Goal: Task Accomplishment & Management: Complete application form

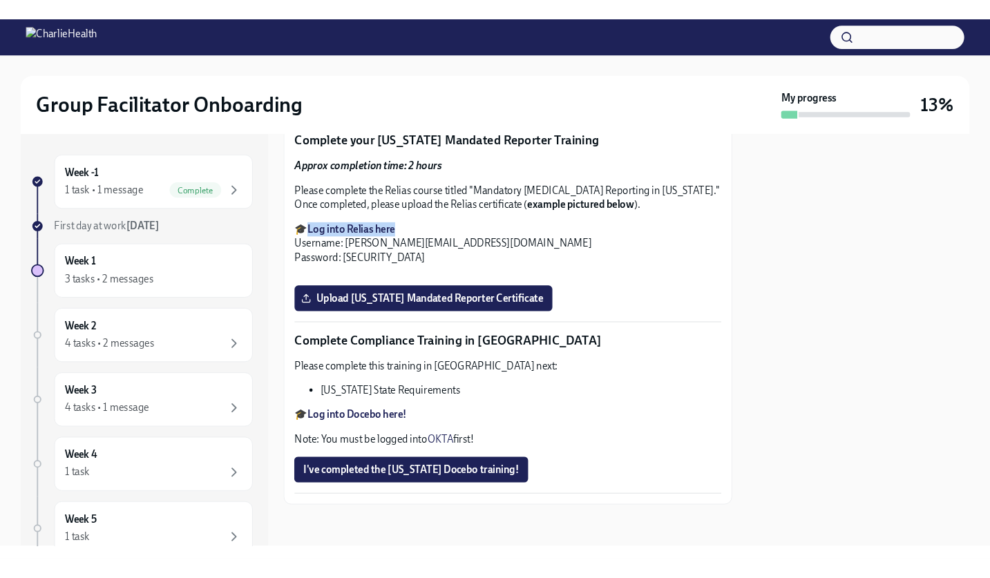
scroll to position [2906, 0]
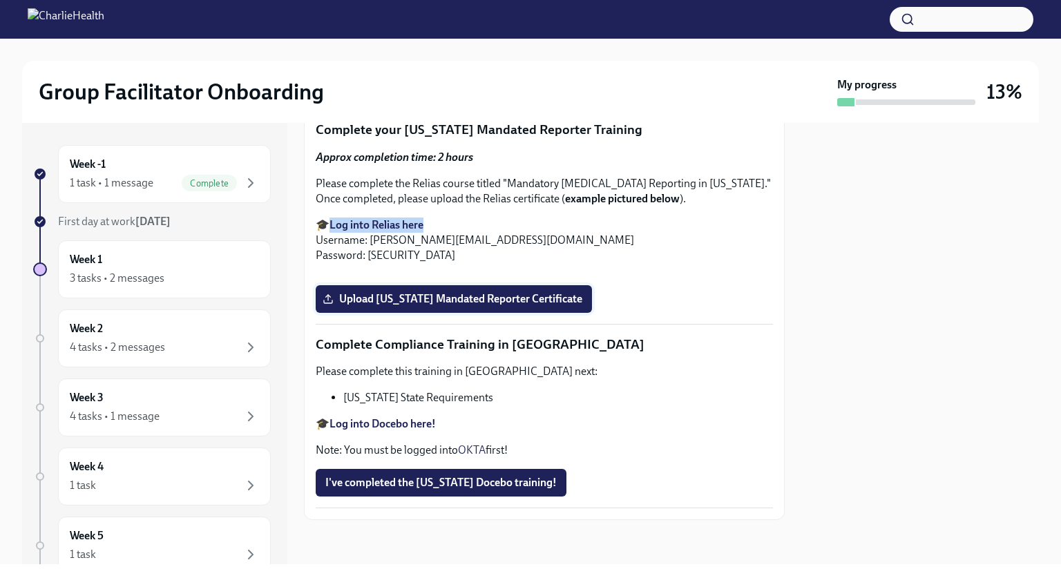
click at [548, 306] on span "Upload [US_STATE] Mandated Reporter Certificate" at bounding box center [453, 299] width 257 height 14
click at [0, 0] on input "Upload [US_STATE] Mandated Reporter Certificate" at bounding box center [0, 0] width 0 height 0
click at [1058, 3] on div at bounding box center [530, 19] width 1061 height 39
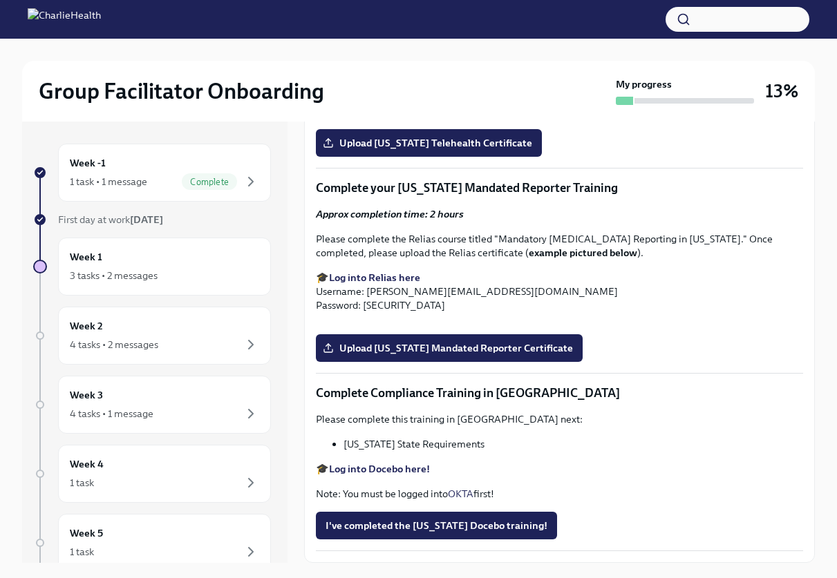
scroll to position [2698, 0]
click at [521, 355] on span "Upload [US_STATE] Mandated Reporter Certificate" at bounding box center [448, 348] width 247 height 14
click at [0, 0] on input "Upload [US_STATE] Mandated Reporter Certificate" at bounding box center [0, 0] width 0 height 0
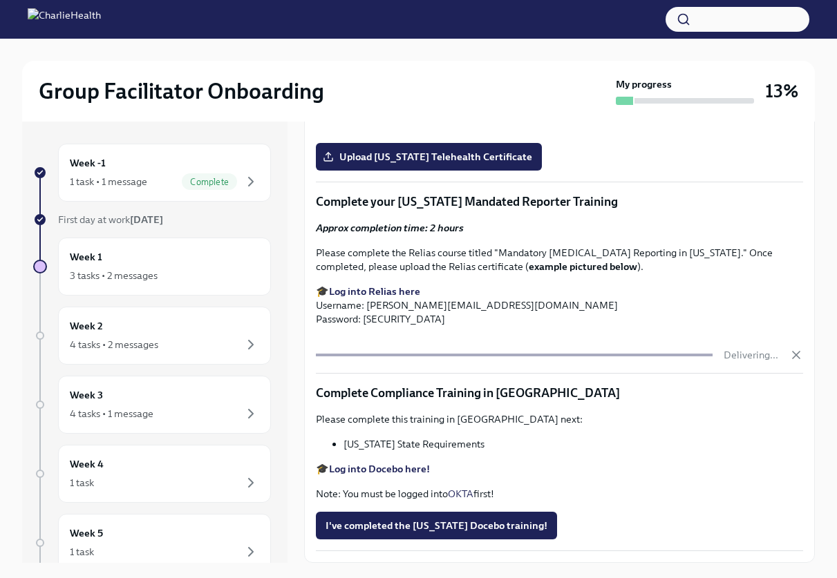
scroll to position [23, 0]
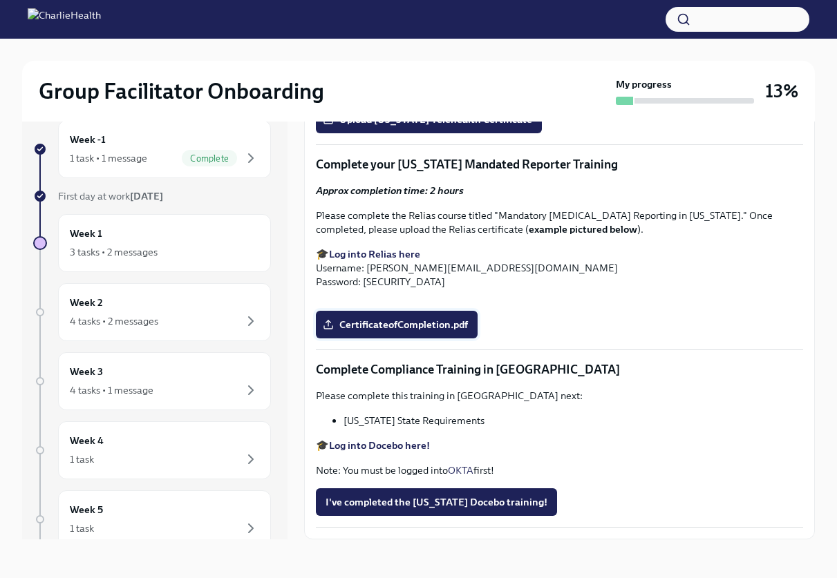
click at [452, 332] on span "CertificateofCompletion.pdf" at bounding box center [396, 325] width 142 height 14
click at [0, 0] on input "CertificateofCompletion.pdf" at bounding box center [0, 0] width 0 height 0
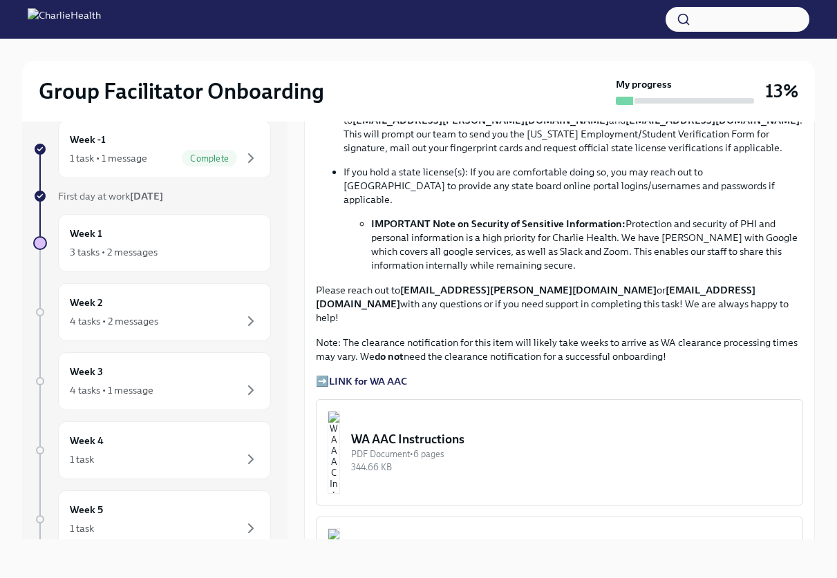
scroll to position [842, 0]
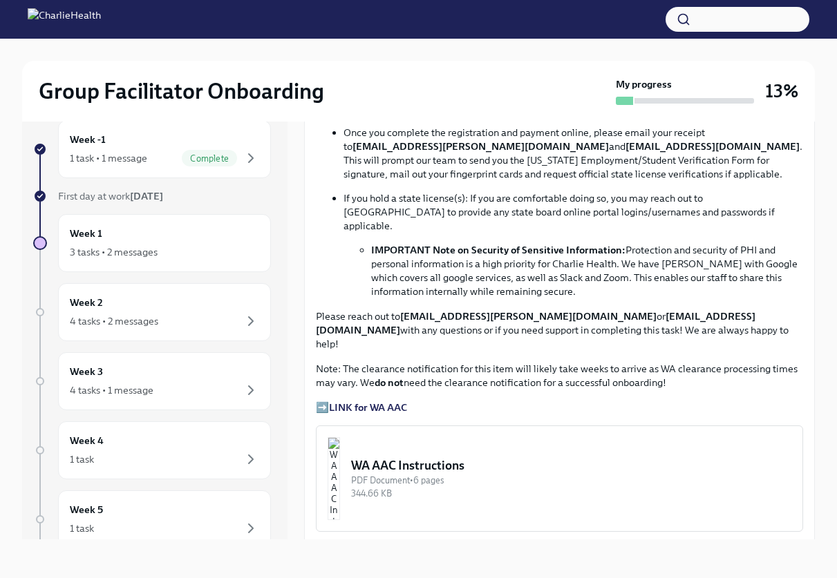
click at [383, 401] on strong "LINK for WA AAC" at bounding box center [368, 407] width 78 height 12
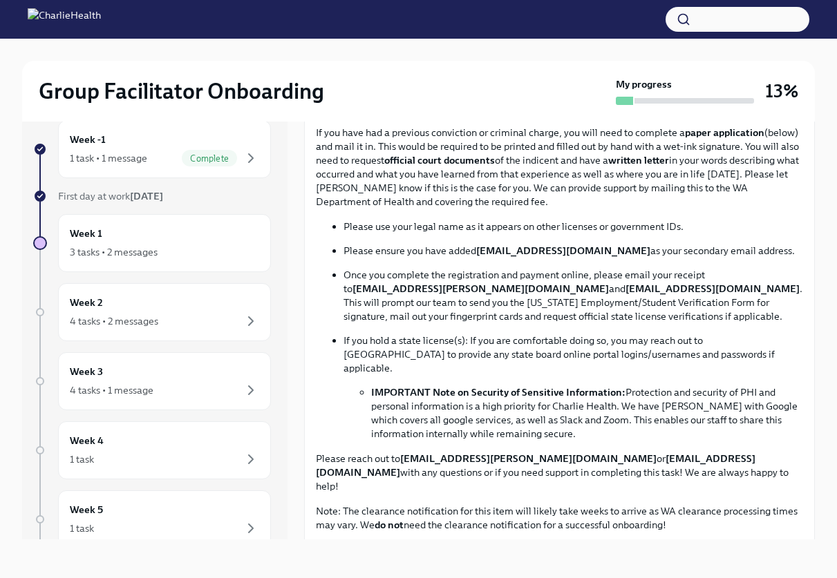
scroll to position [698, 0]
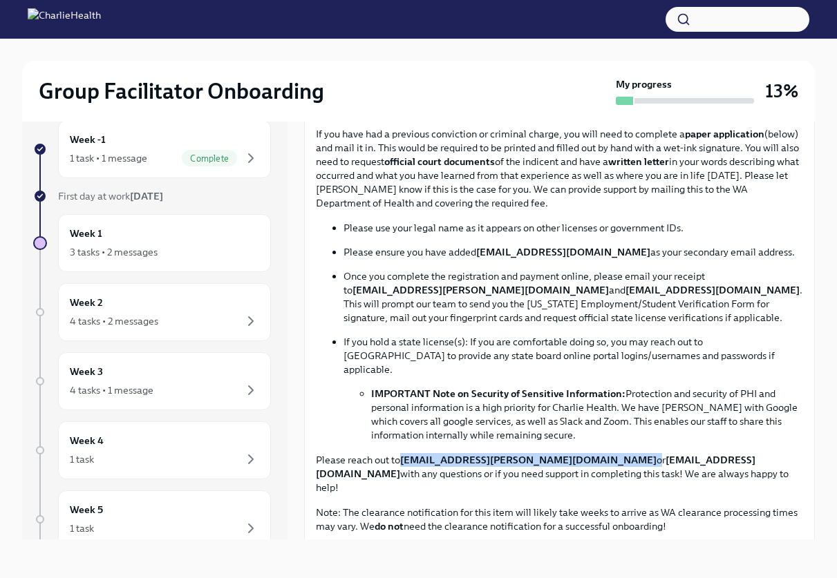
drag, startPoint x: 568, startPoint y: 446, endPoint x: 404, endPoint y: 448, distance: 164.5
click at [404, 453] on p "Please reach out to corielle.edmond@charliehealth.com or newlicense@charlieheal…" at bounding box center [559, 473] width 487 height 41
copy p "[EMAIL_ADDRESS][PERSON_NAME][DOMAIN_NAME]"
click at [666, 421] on li "IMPORTANT Note on Security of Sensitive Information: Protection and security of…" at bounding box center [587, 414] width 432 height 55
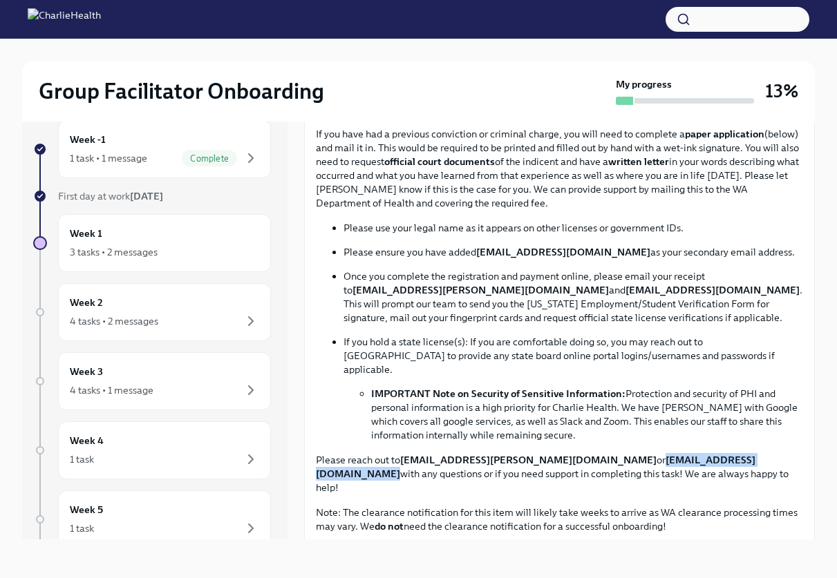
drag, startPoint x: 723, startPoint y: 446, endPoint x: 582, endPoint y: 448, distance: 141.7
click at [582, 453] on p "Please reach out to corielle.edmond@charliehealth.com or newlicense@charlieheal…" at bounding box center [559, 473] width 487 height 41
copy strong "[EMAIL_ADDRESS][DOMAIN_NAME]"
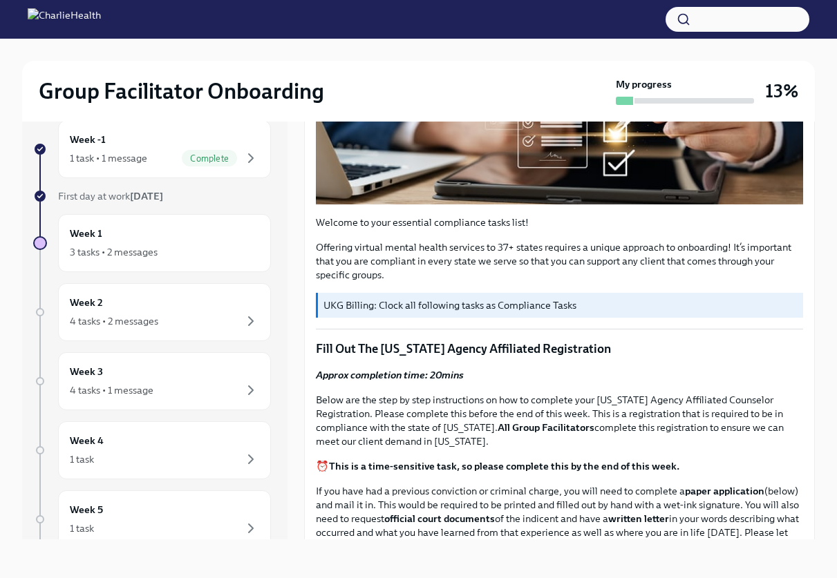
scroll to position [336, 0]
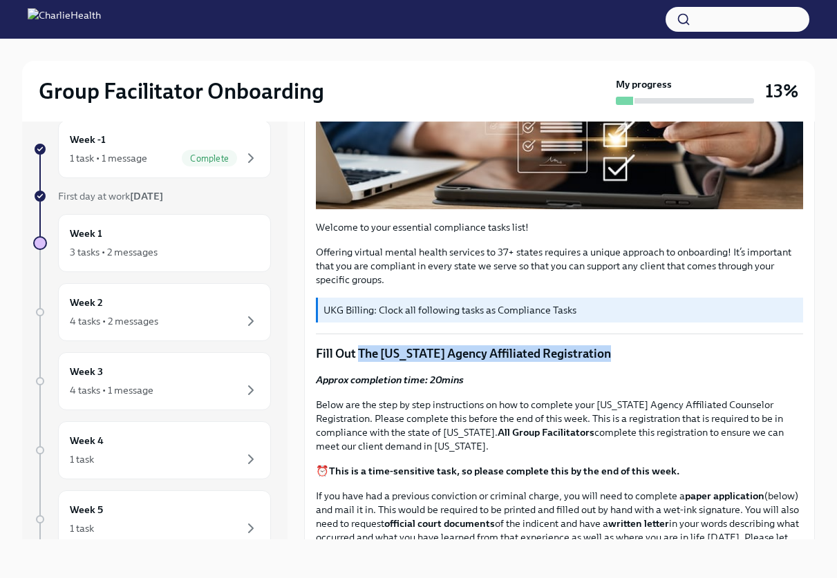
drag, startPoint x: 625, startPoint y: 350, endPoint x: 360, endPoint y: 354, distance: 265.4
click at [360, 354] on p "Fill Out The [US_STATE] Agency Affiliated Registration" at bounding box center [559, 354] width 487 height 17
copy p "The Washington Agency Affiliated Registration"
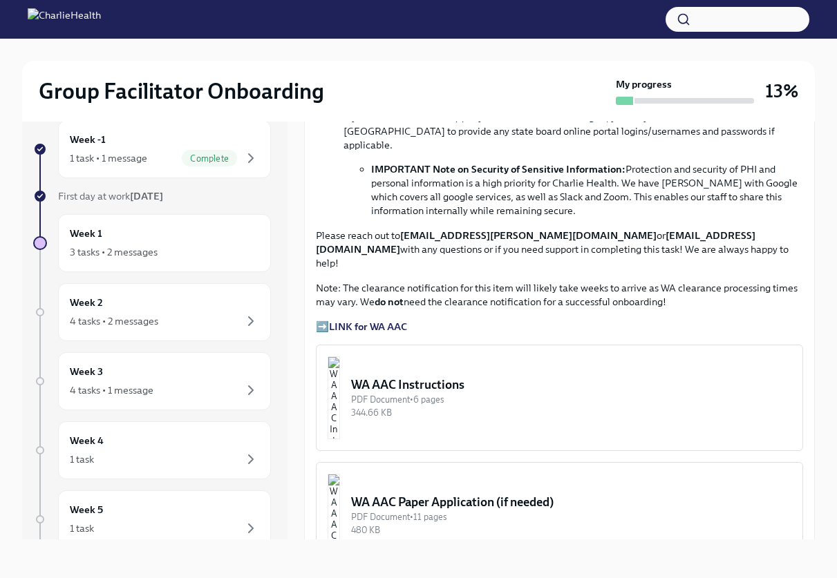
scroll to position [957, 0]
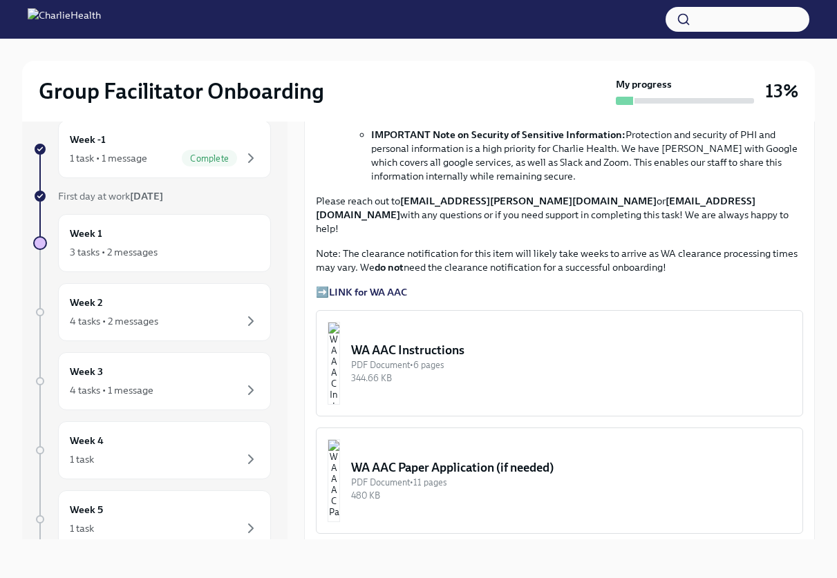
click at [491, 342] on div "WA AAC Instructions" at bounding box center [571, 350] width 440 height 17
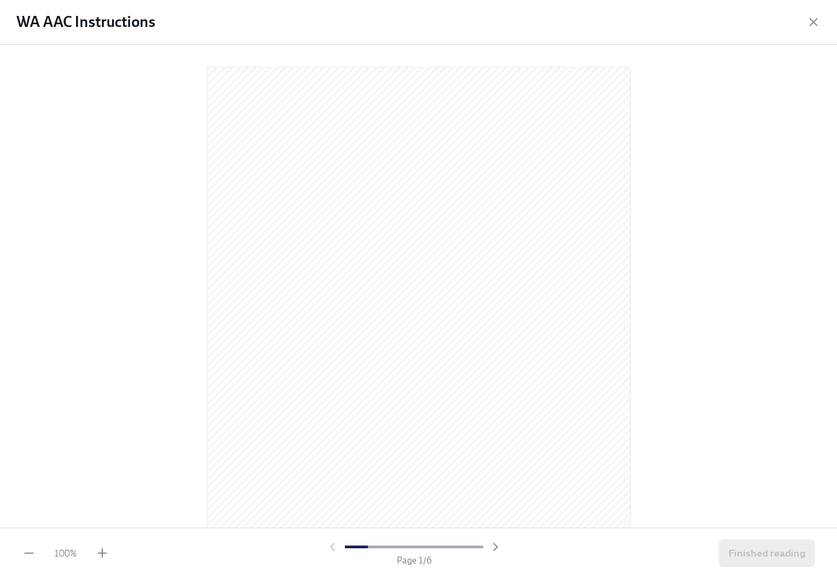
click at [498, 538] on div "100 % Page 1 / 6 Finished reading" at bounding box center [418, 553] width 837 height 50
click at [496, 545] on icon "button" at bounding box center [495, 547] width 3 height 7
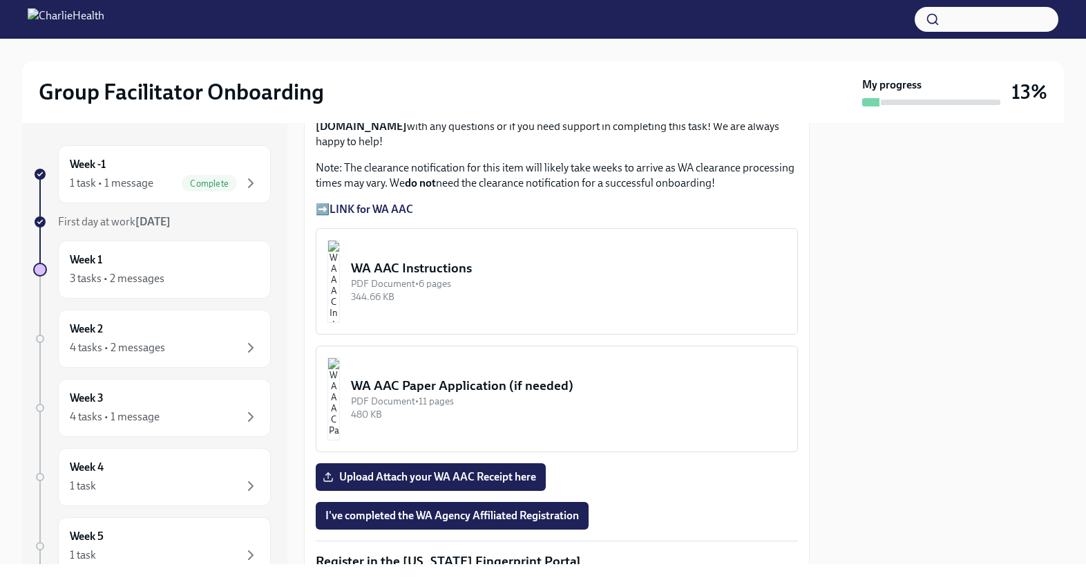
scroll to position [1168, 0]
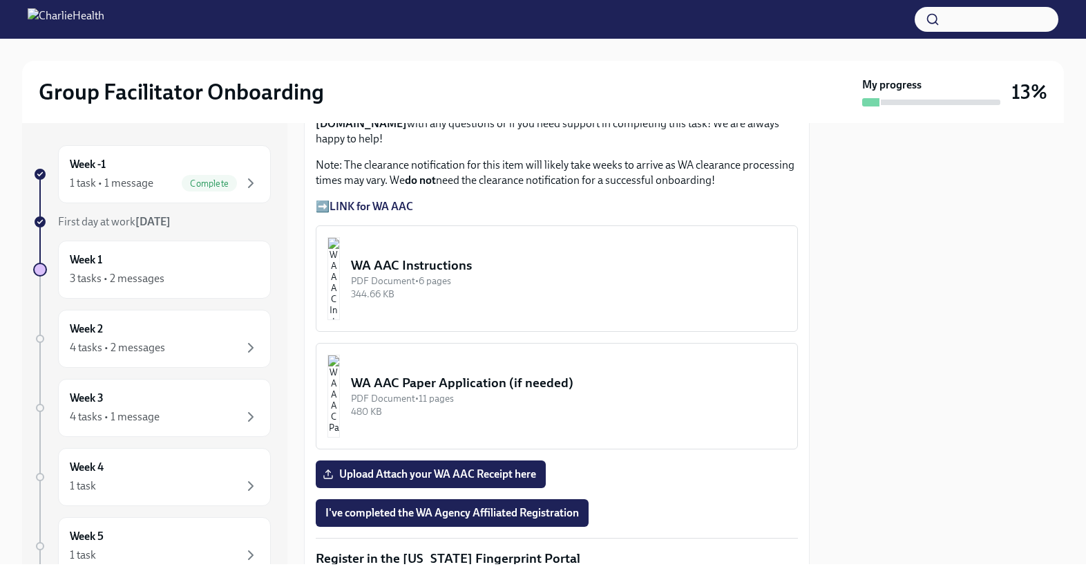
click at [526, 274] on div "PDF Document • 6 pages" at bounding box center [568, 280] width 435 height 13
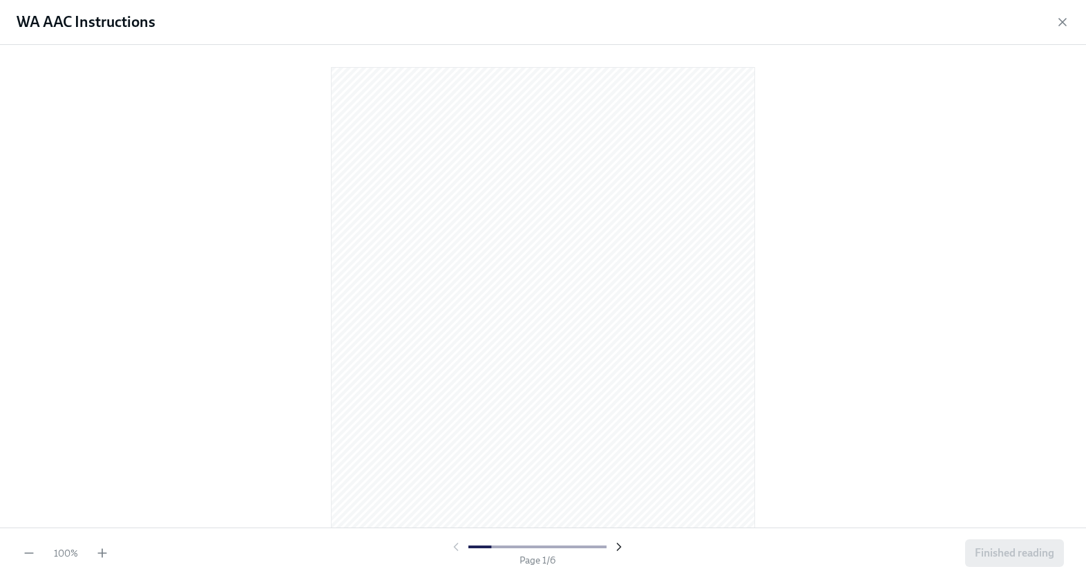
click at [618, 545] on icon "button" at bounding box center [618, 546] width 3 height 7
click at [619, 545] on icon "button" at bounding box center [618, 546] width 3 height 7
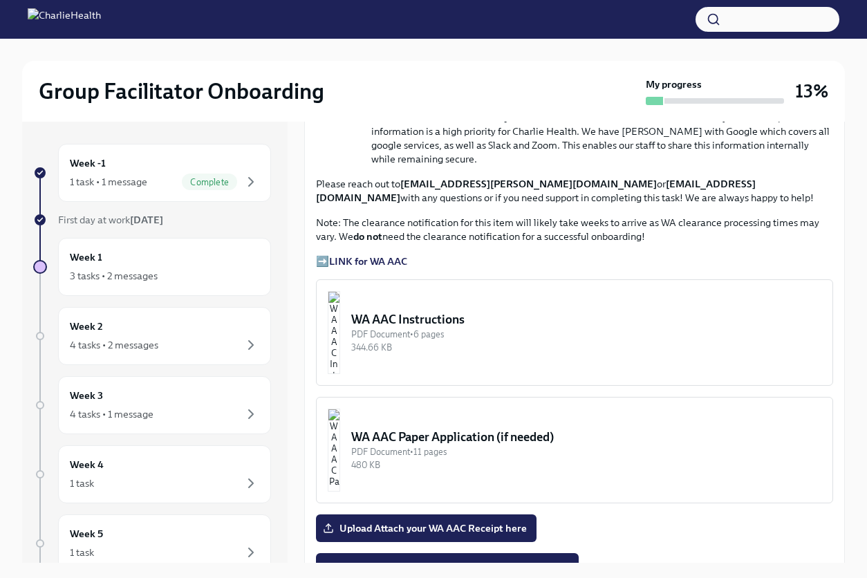
scroll to position [957, 0]
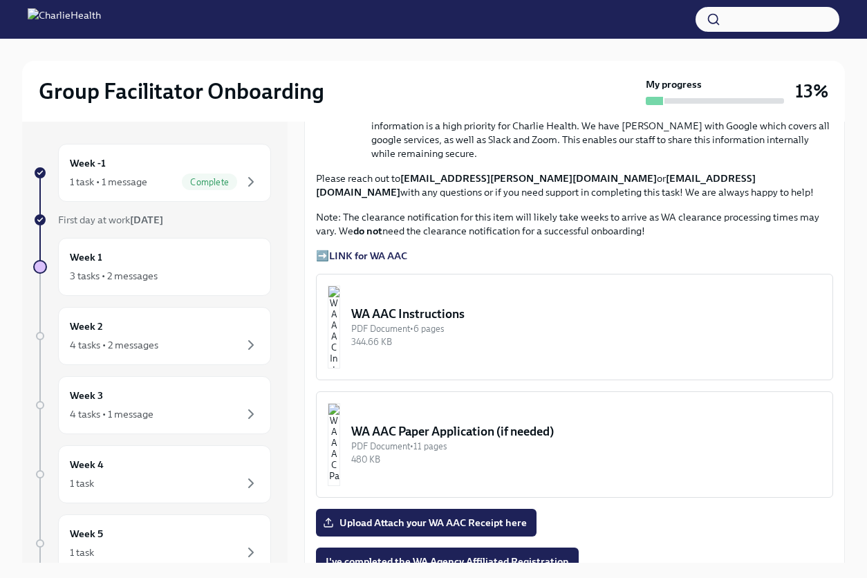
click at [460, 330] on div "PDF Document • 6 pages" at bounding box center [586, 328] width 470 height 13
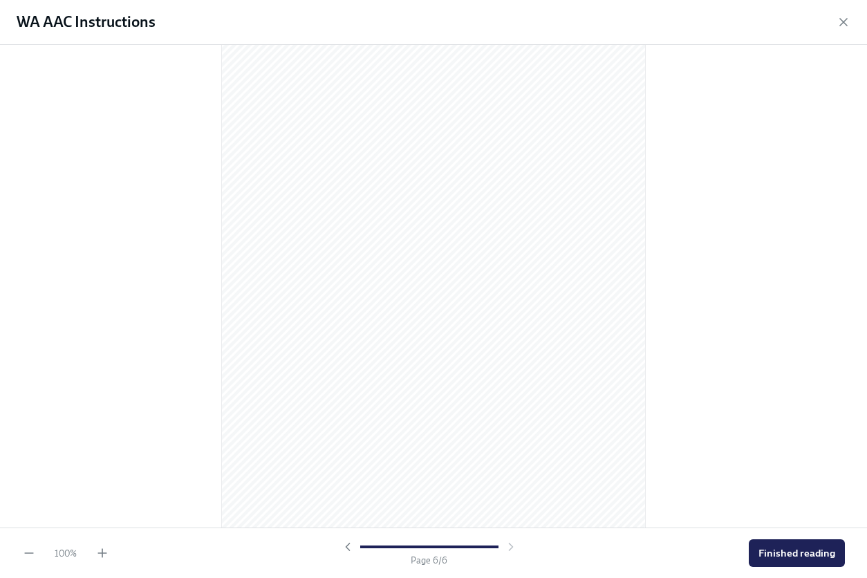
scroll to position [2835, 0]
click at [796, 556] on span "Finished reading" at bounding box center [796, 553] width 77 height 14
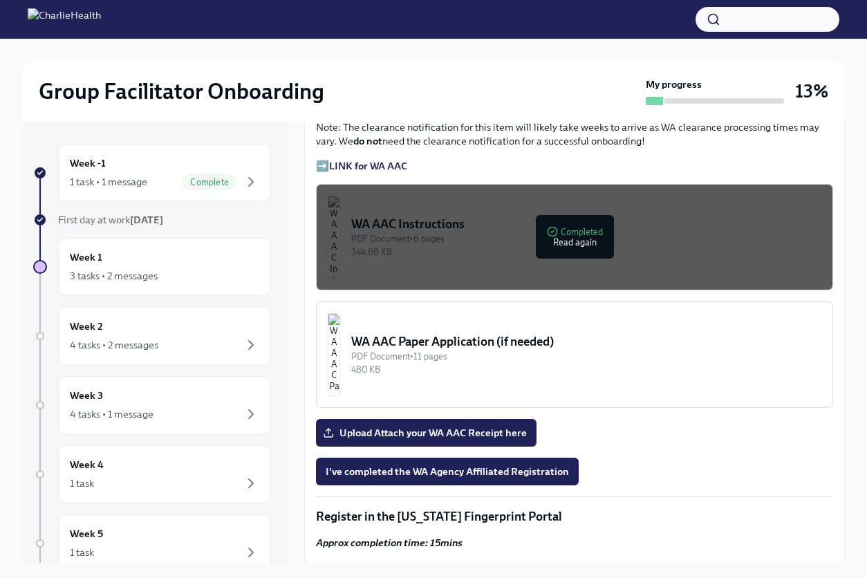
scroll to position [1054, 0]
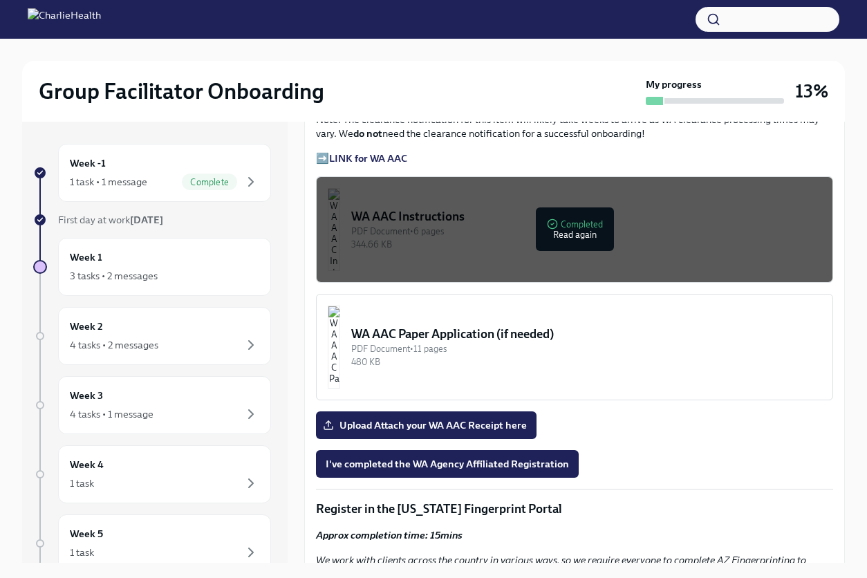
click at [433, 359] on div "480 KB" at bounding box center [586, 361] width 470 height 13
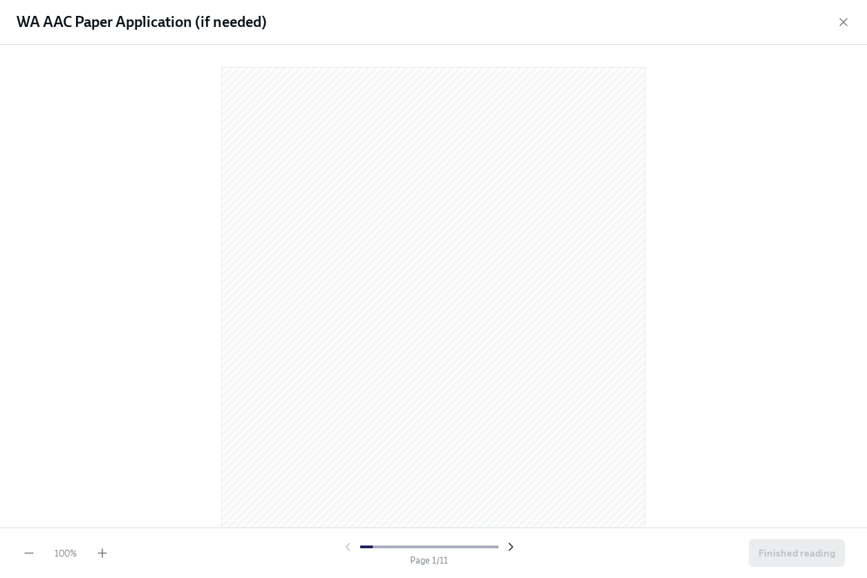
click at [511, 547] on icon "button" at bounding box center [511, 547] width 14 height 14
click at [512, 547] on icon "button" at bounding box center [510, 546] width 3 height 7
click at [512, 547] on icon "button" at bounding box center [511, 547] width 14 height 14
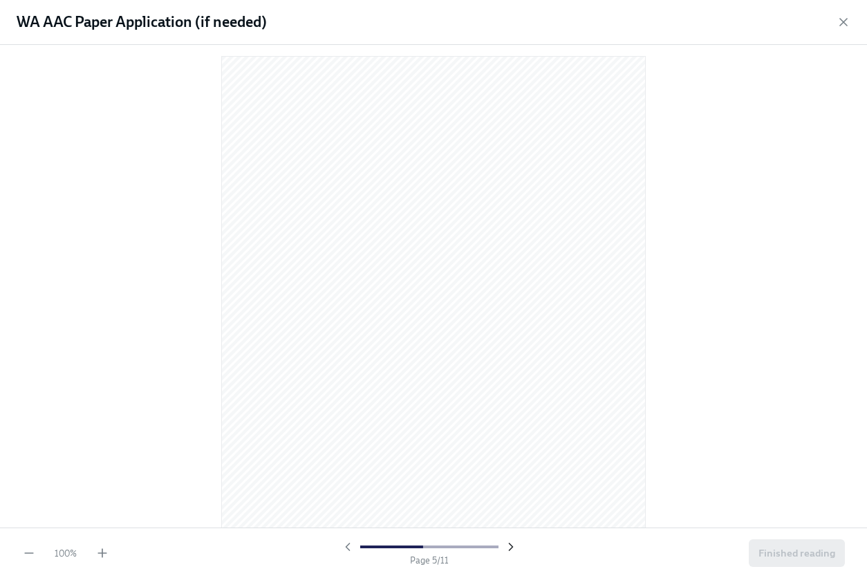
scroll to position [1690, 0]
click at [512, 547] on icon "button" at bounding box center [511, 547] width 14 height 14
click at [513, 547] on icon "button" at bounding box center [511, 547] width 14 height 14
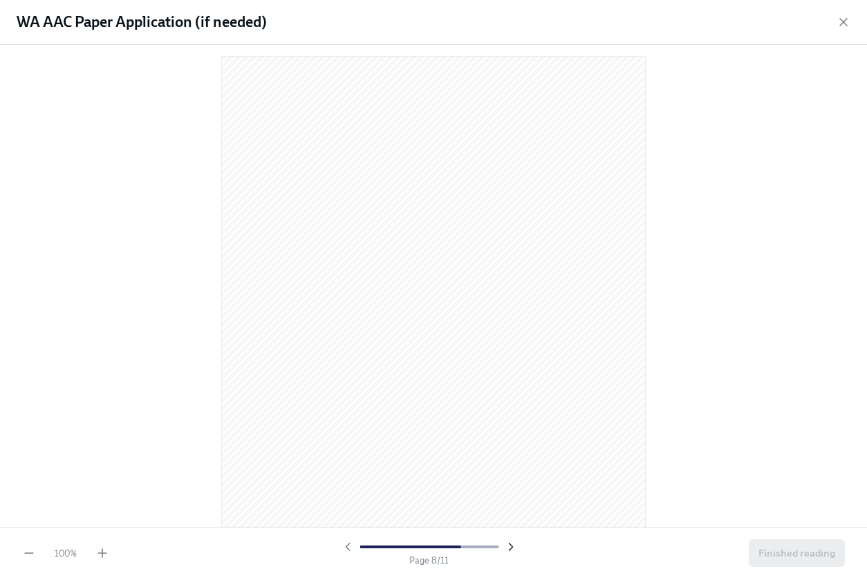
click at [513, 547] on icon "button" at bounding box center [511, 547] width 14 height 14
click at [509, 545] on icon "button" at bounding box center [511, 547] width 14 height 14
click at [510, 545] on icon "button" at bounding box center [511, 547] width 14 height 14
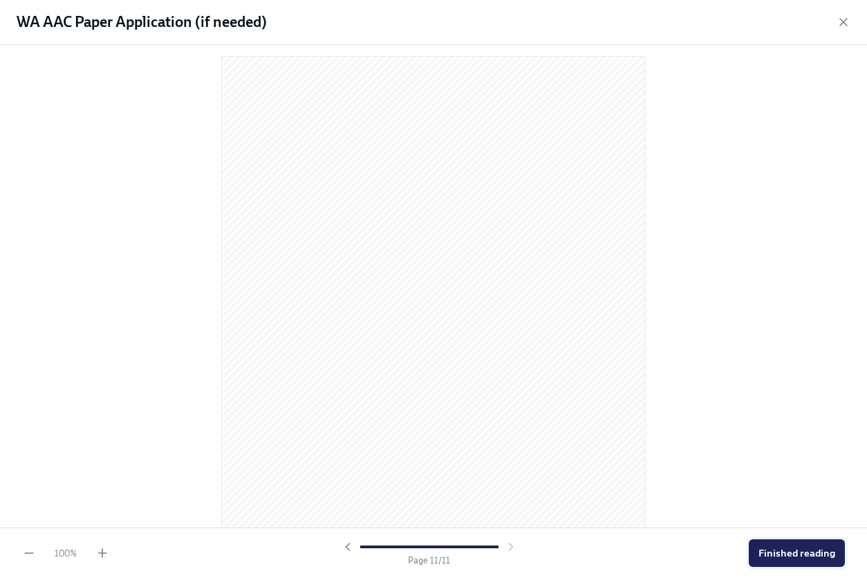
click at [764, 555] on span "Finished reading" at bounding box center [796, 553] width 77 height 14
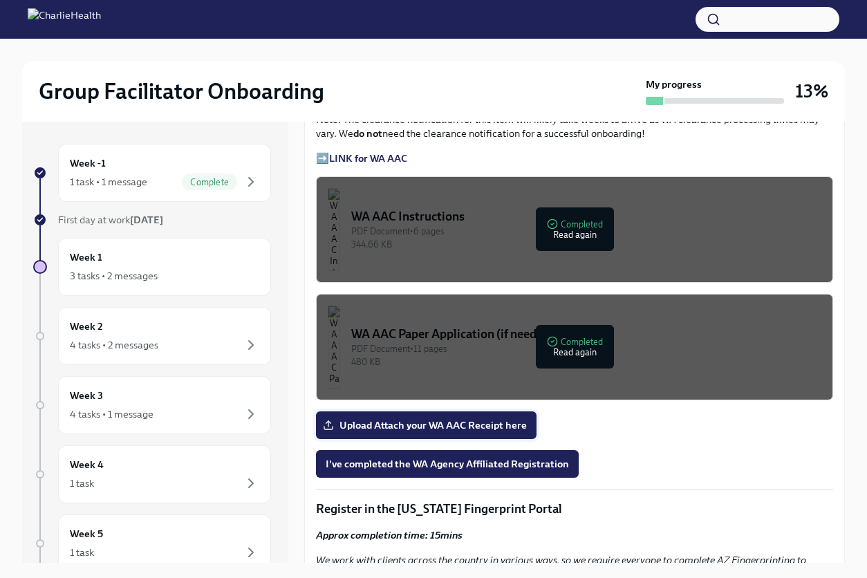
click at [521, 420] on span "Upload Attach your WA AAC Receipt here" at bounding box center [425, 425] width 201 height 14
click at [0, 0] on input "Upload Attach your WA AAC Receipt here" at bounding box center [0, 0] width 0 height 0
click at [609, 410] on div "Welcome to your essential compliance tasks list! Offering virtual mental health…" at bounding box center [574, 368] width 517 height 2287
click at [481, 431] on span "Upload Attach your WA AAC Receipt here" at bounding box center [425, 425] width 201 height 14
click at [0, 0] on input "Upload Attach your WA AAC Receipt here" at bounding box center [0, 0] width 0 height 0
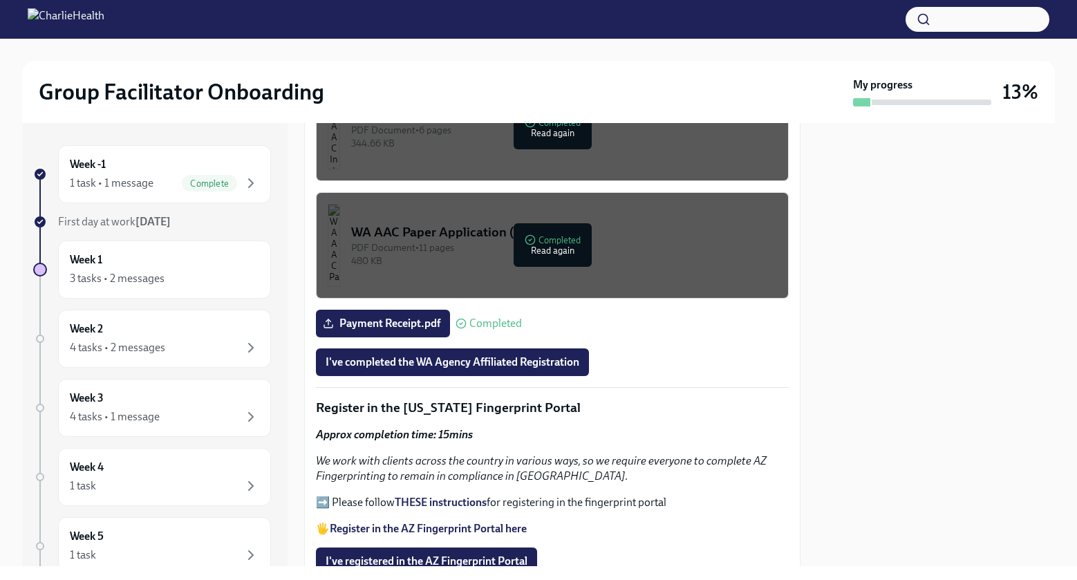
scroll to position [1347, 0]
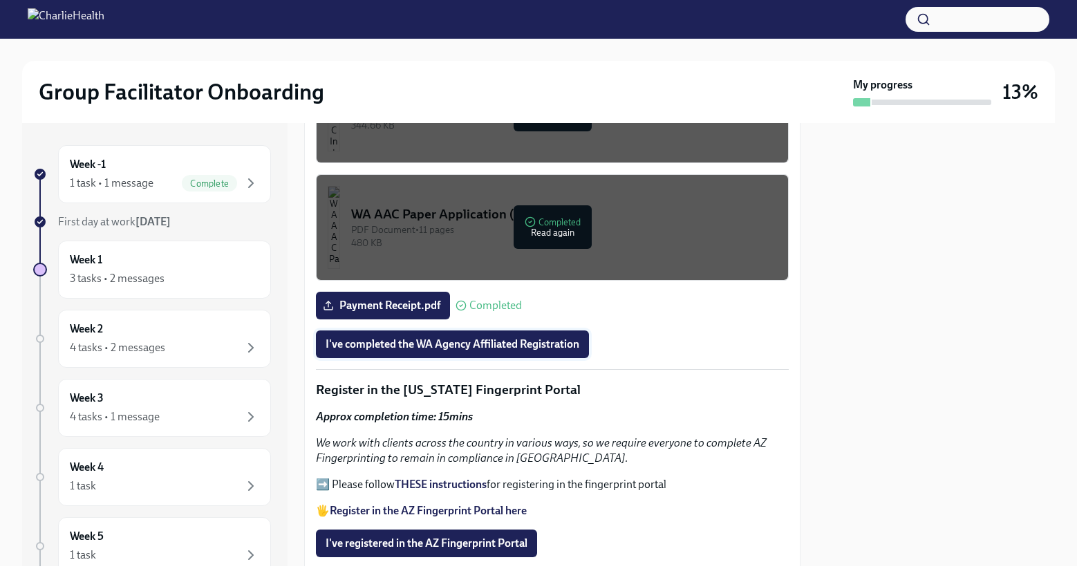
click at [507, 337] on span "I've completed the WA Agency Affiliated Registration" at bounding box center [452, 344] width 254 height 14
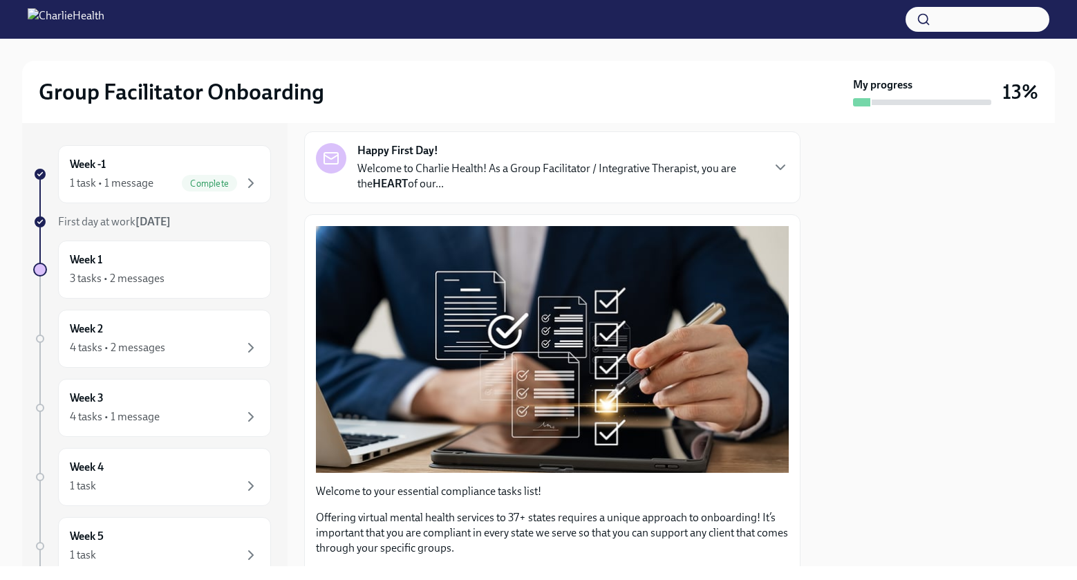
scroll to position [0, 0]
